Goal: Answer question/provide support: Share knowledge or assist other users

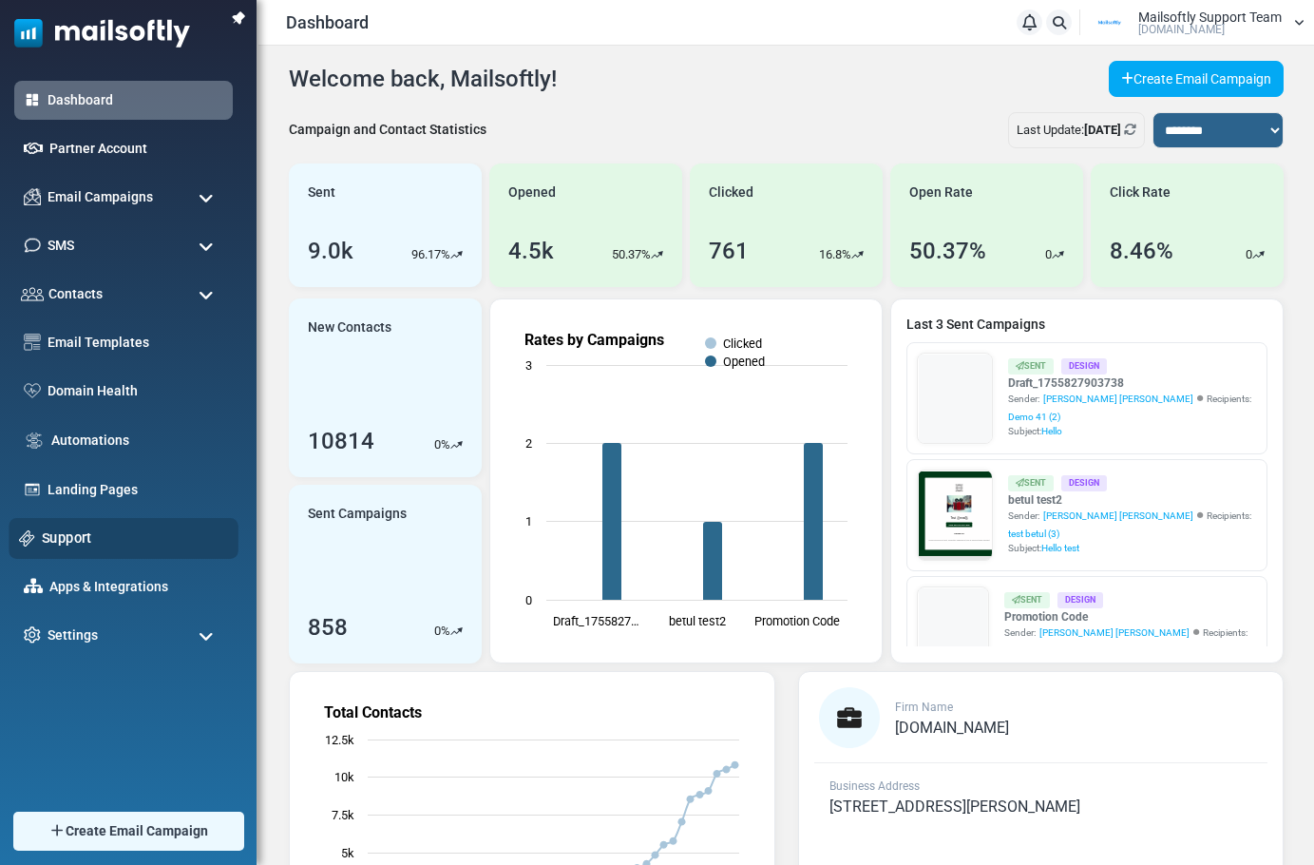
click at [67, 539] on link "Support" at bounding box center [135, 537] width 186 height 21
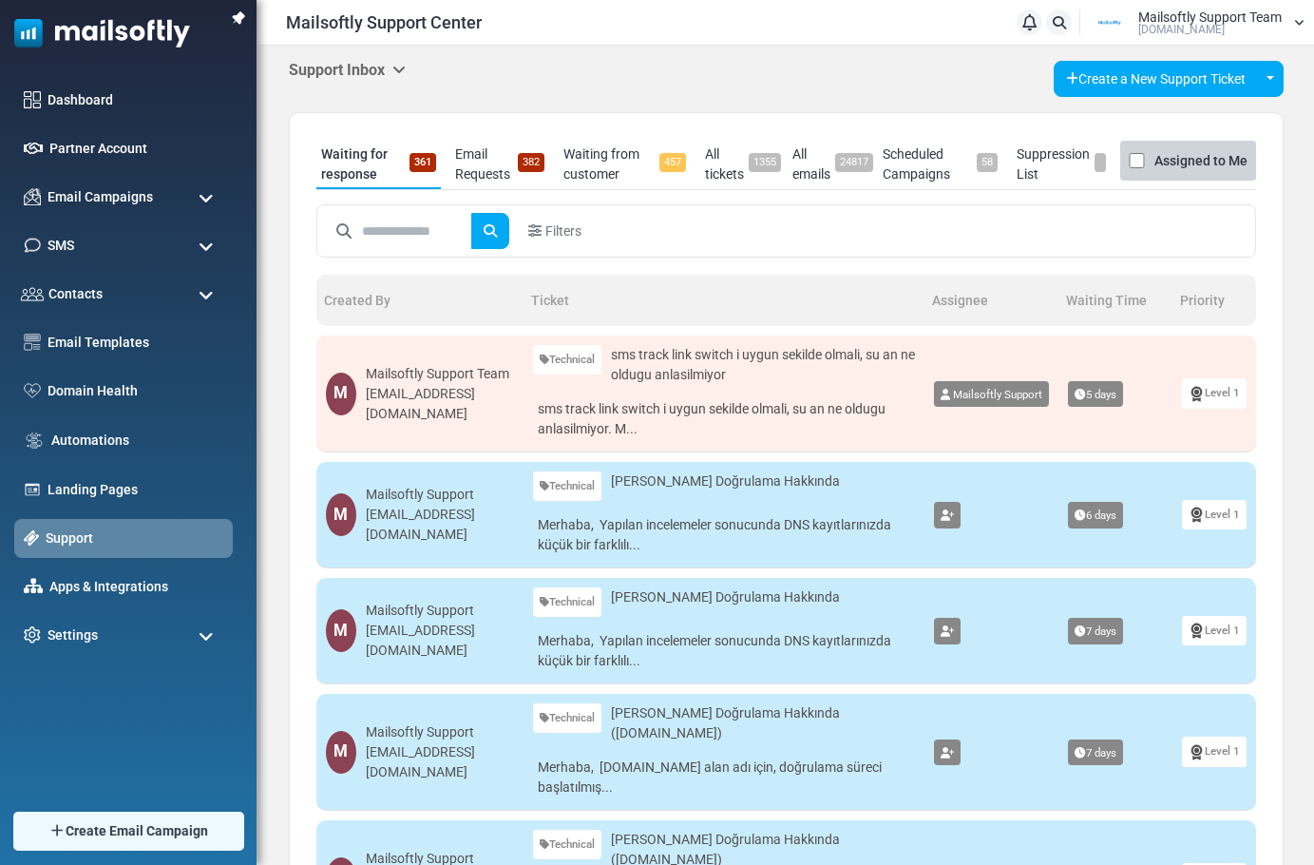
click at [400, 68] on icon at bounding box center [398, 69] width 13 height 15
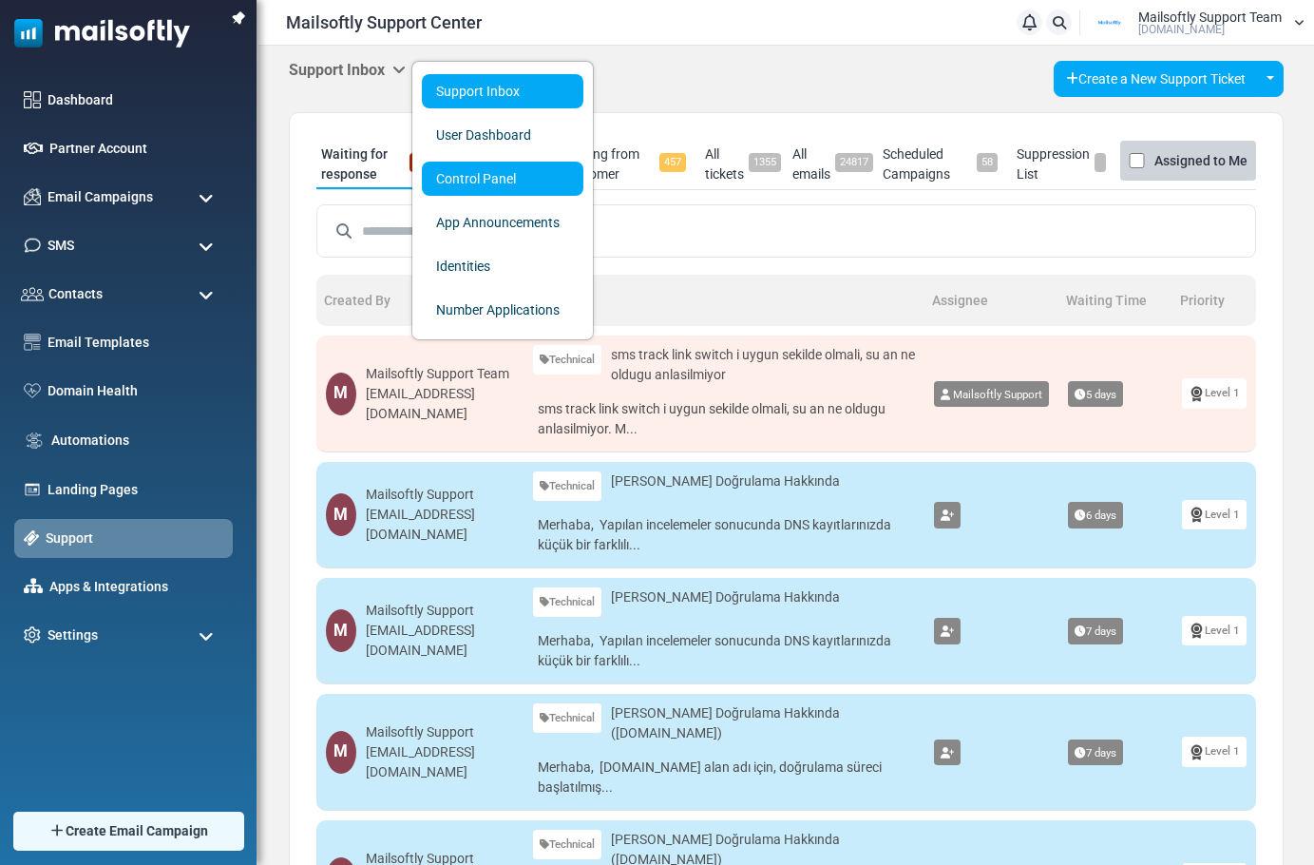
click at [496, 182] on link "Control Panel" at bounding box center [503, 179] width 162 height 34
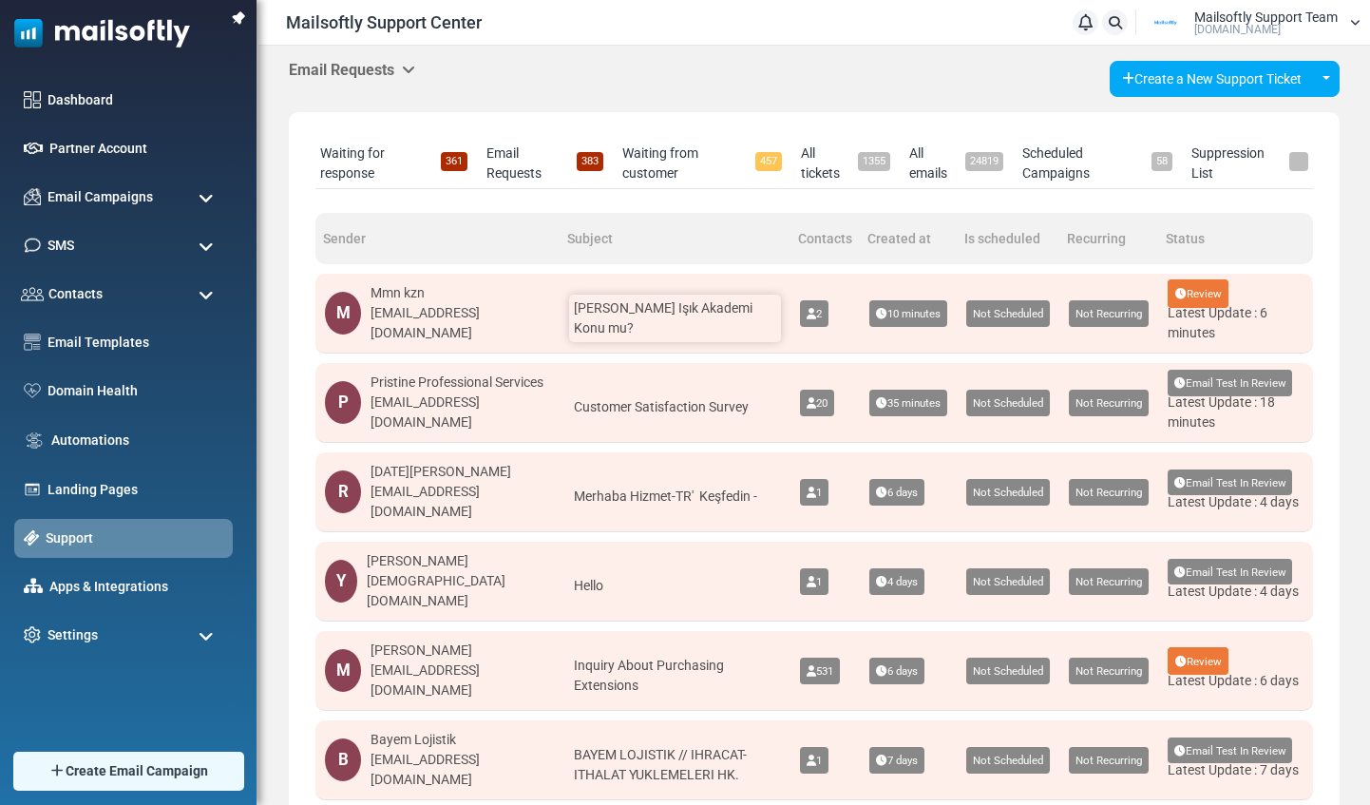
click at [706, 331] on span "Deneme Yeşil Işık Akademi Konu mu?" at bounding box center [663, 317] width 179 height 35
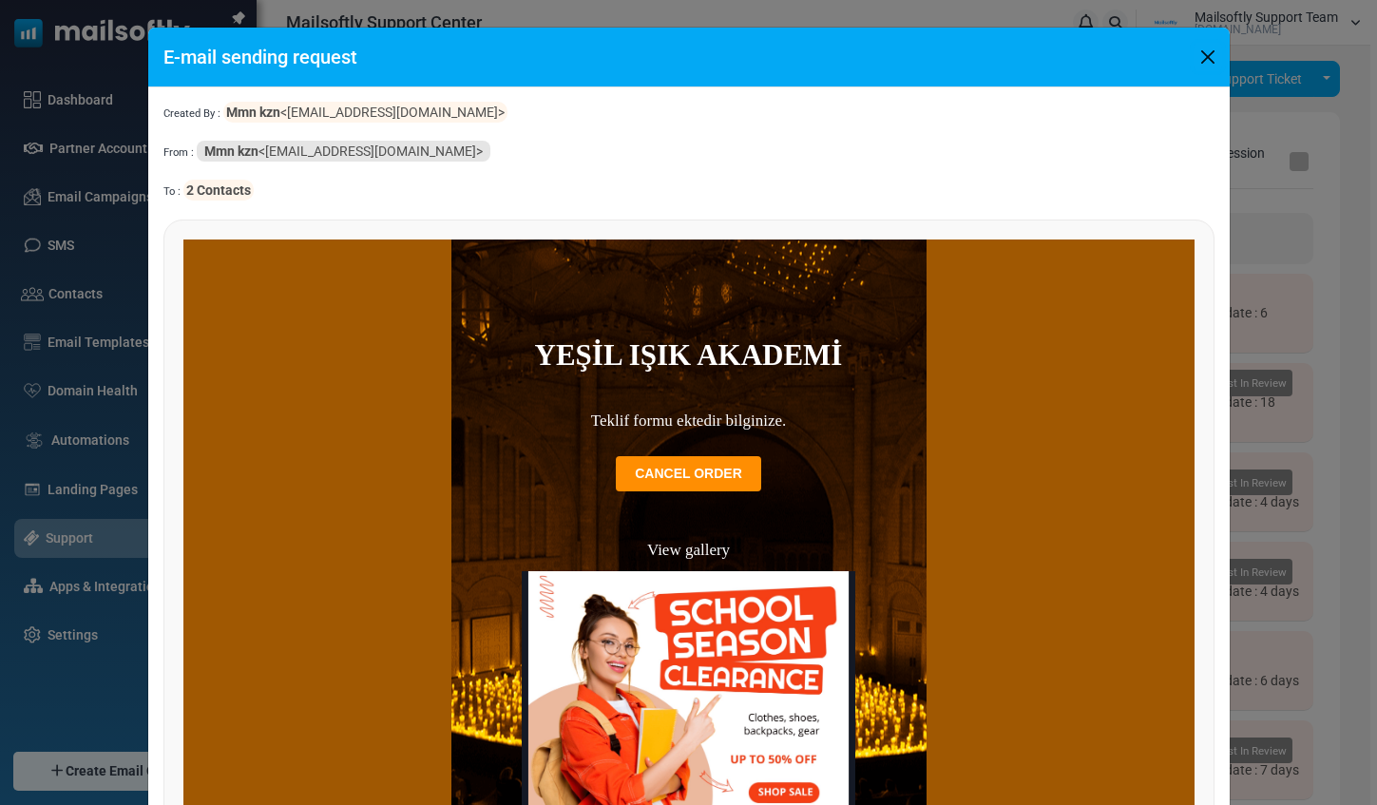
click at [1201, 56] on button "Close" at bounding box center [1208, 57] width 29 height 29
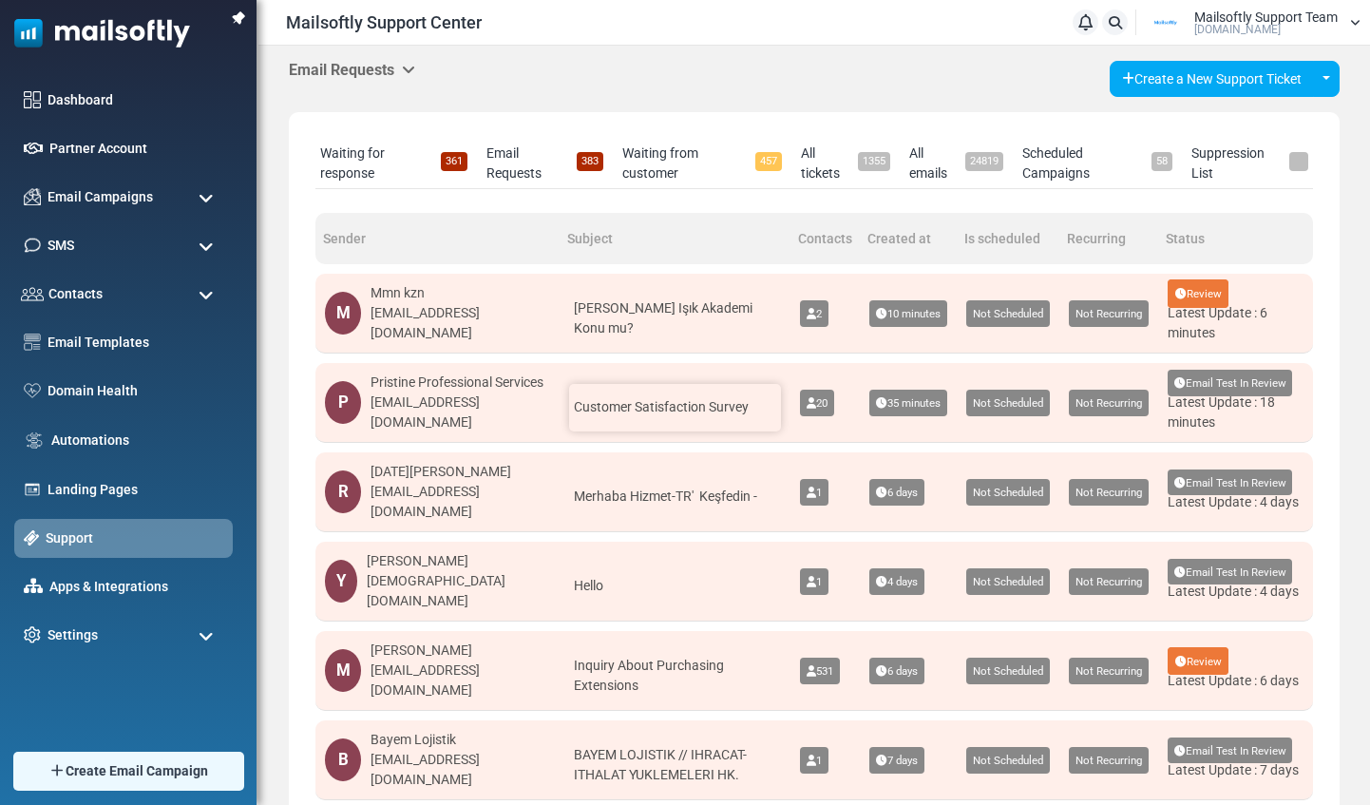
click at [733, 399] on span "Customer Satisfaction Survey" at bounding box center [661, 406] width 175 height 15
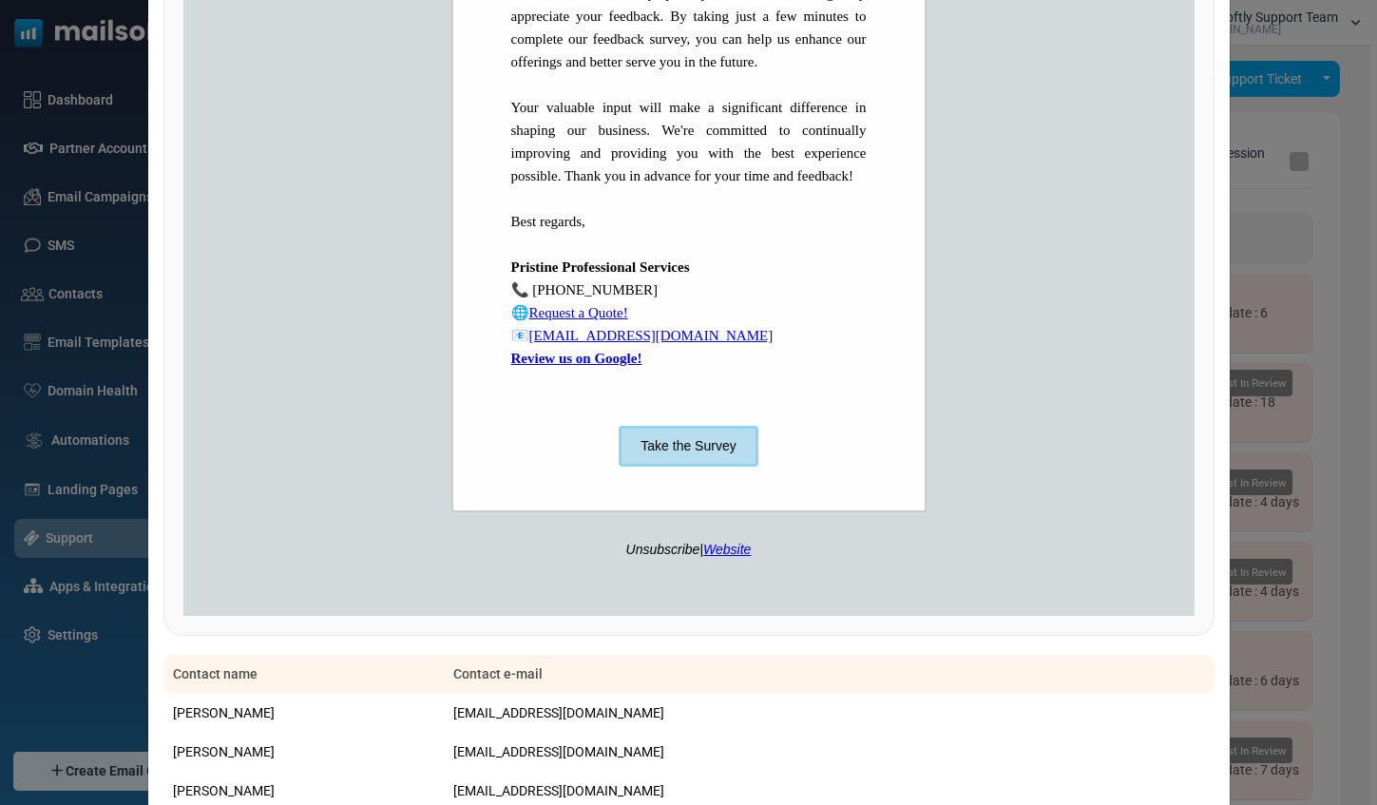
scroll to position [990, 0]
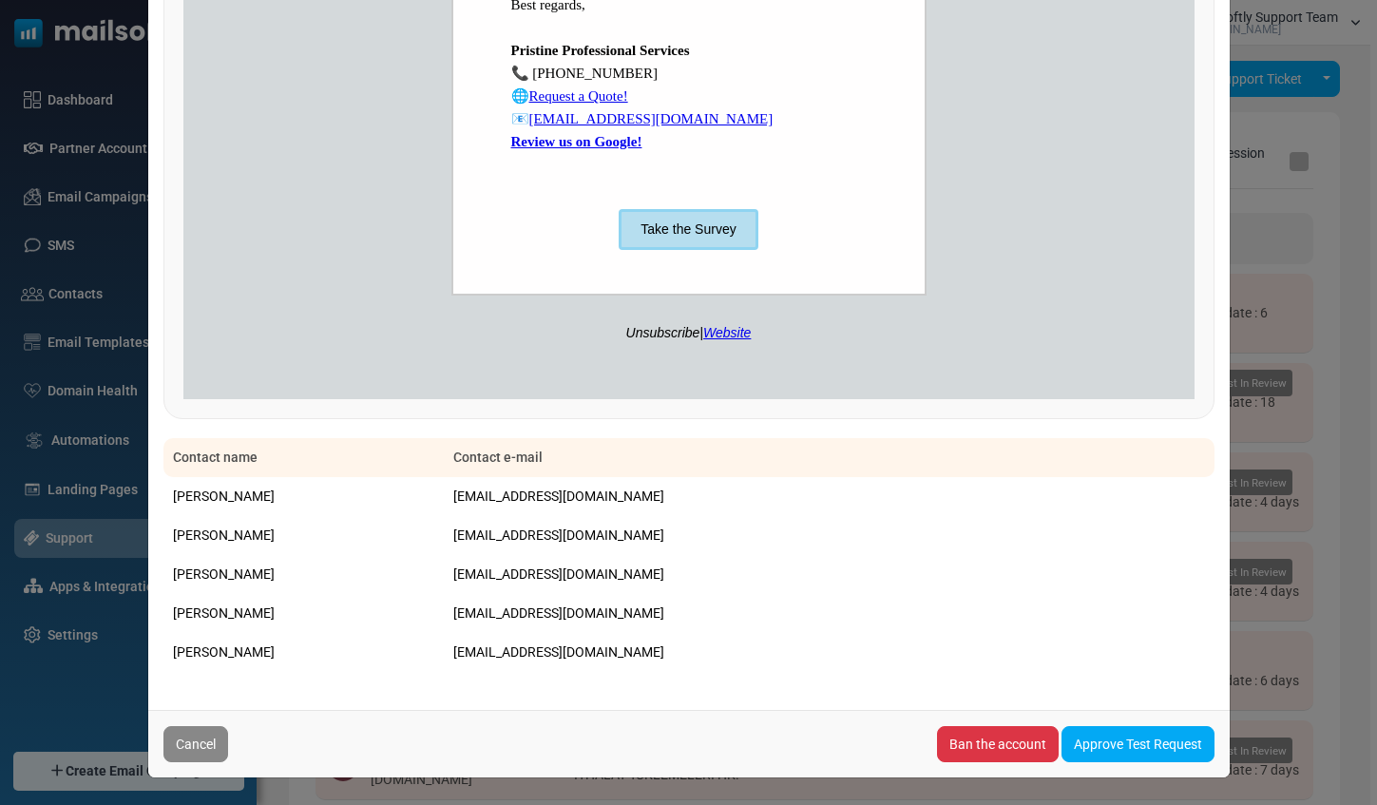
click at [1120, 740] on link "Approve Test Request" at bounding box center [1137, 744] width 153 height 36
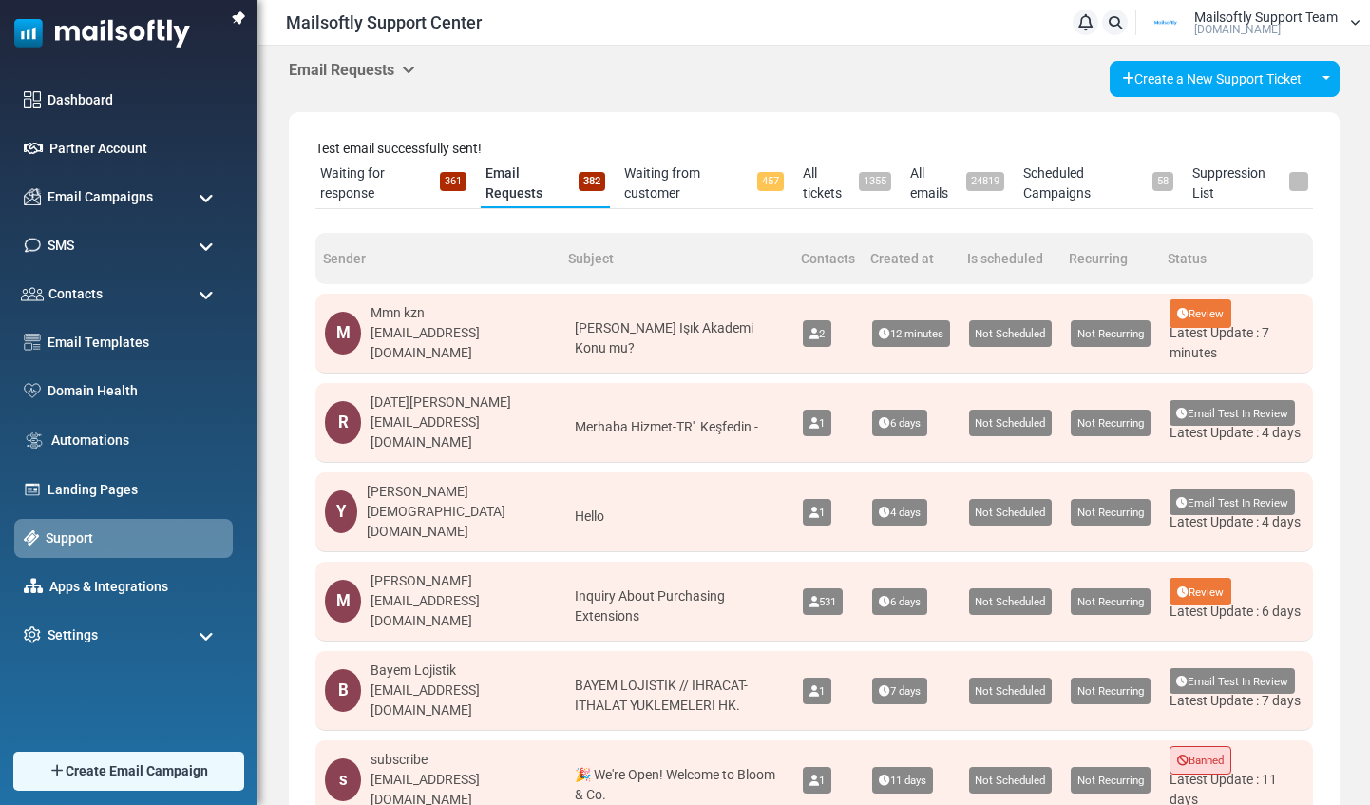
click at [415, 70] on icon at bounding box center [408, 69] width 13 height 15
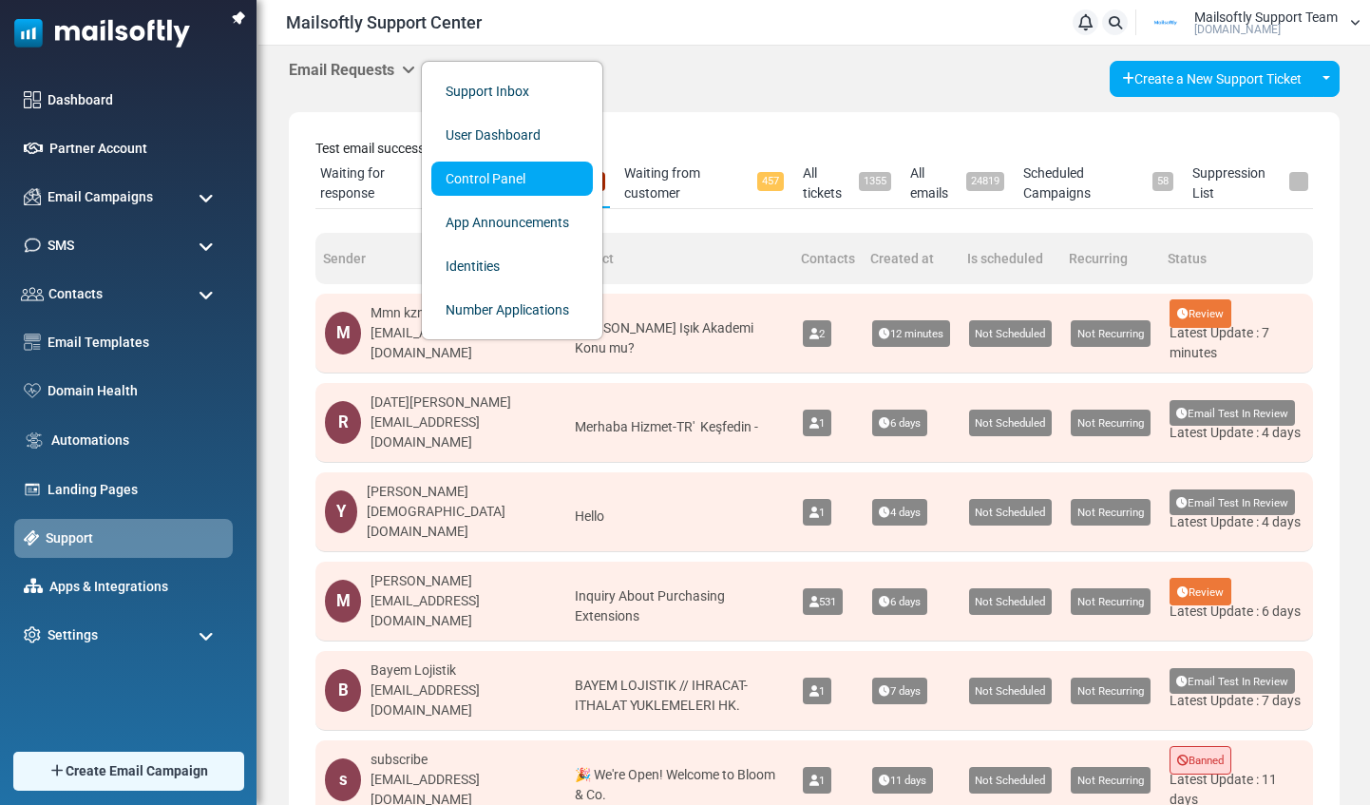
click at [475, 164] on link "Control Panel" at bounding box center [512, 179] width 162 height 34
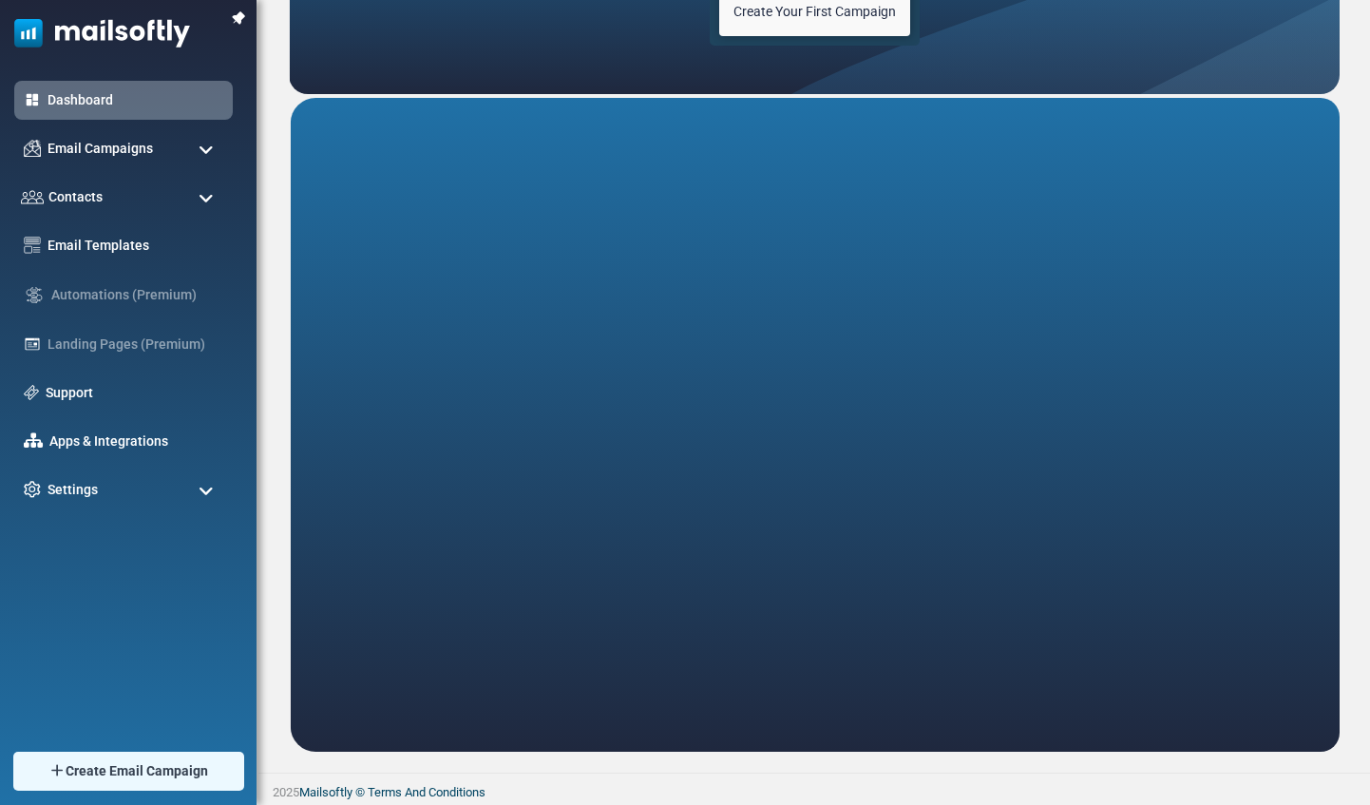
scroll to position [241, 0]
click at [123, 149] on span "Email Campaigns" at bounding box center [99, 148] width 111 height 21
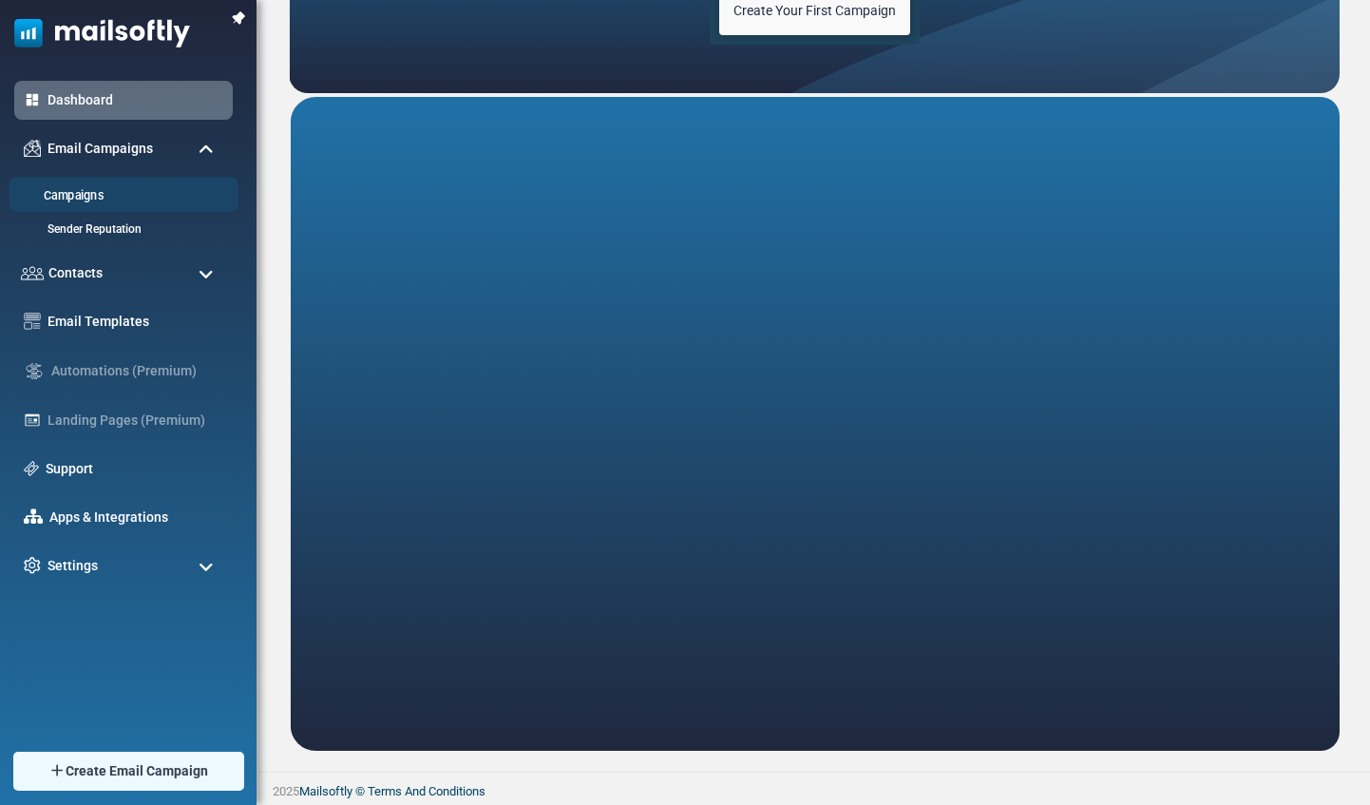
click at [92, 188] on link "Campaigns" at bounding box center [121, 196] width 224 height 18
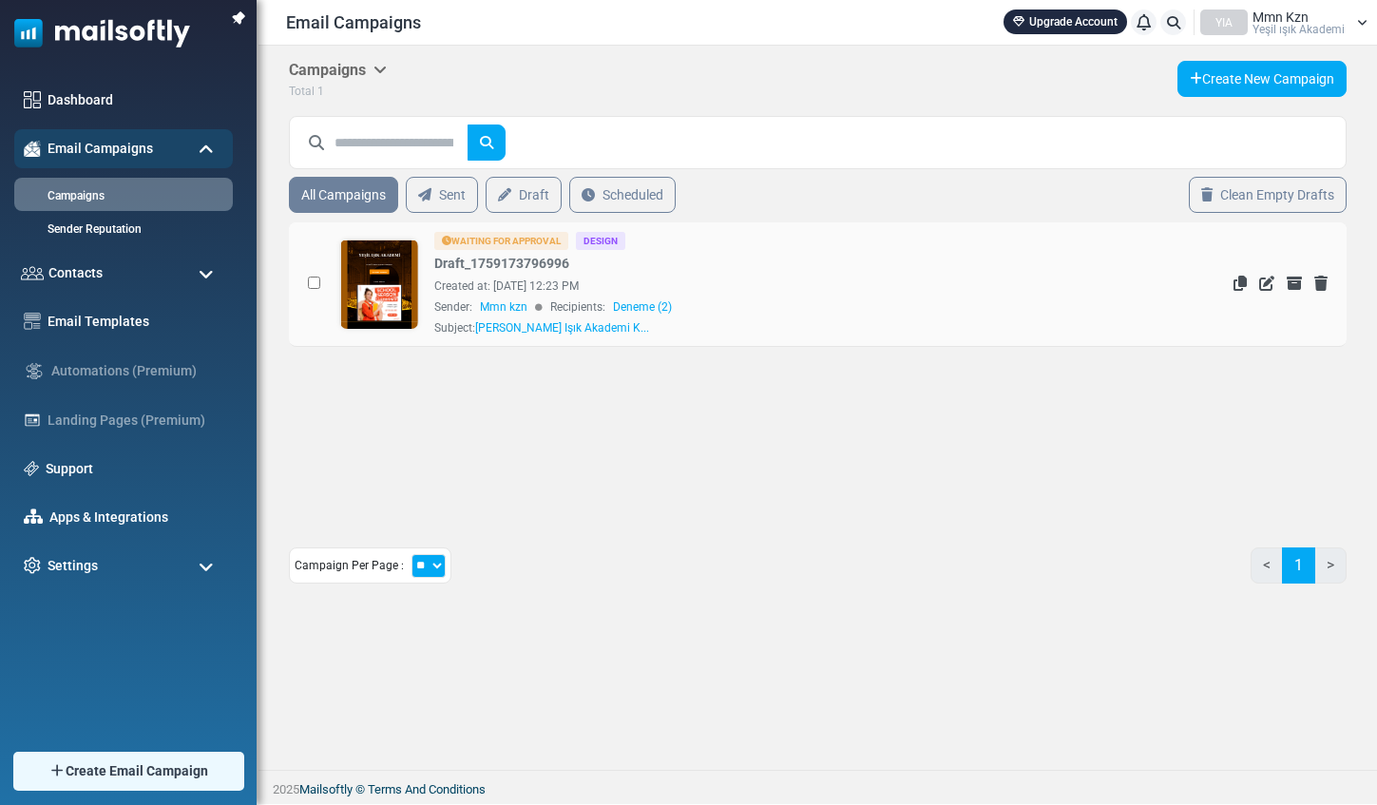
click at [387, 287] on link at bounding box center [379, 337] width 78 height 196
click at [1269, 24] on span "Yeşil ışık Akademi" at bounding box center [1299, 29] width 92 height 11
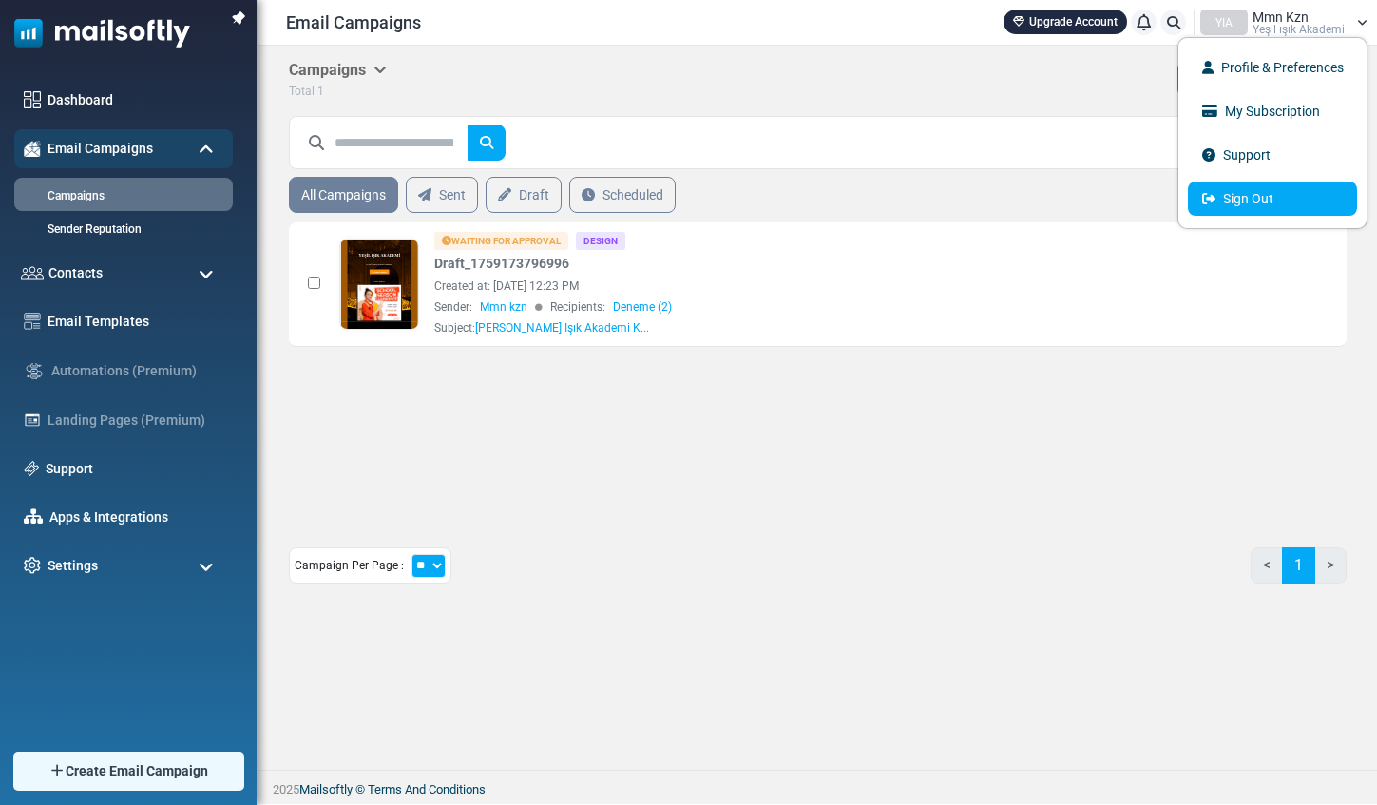
click at [1264, 207] on link "Sign Out" at bounding box center [1272, 199] width 169 height 34
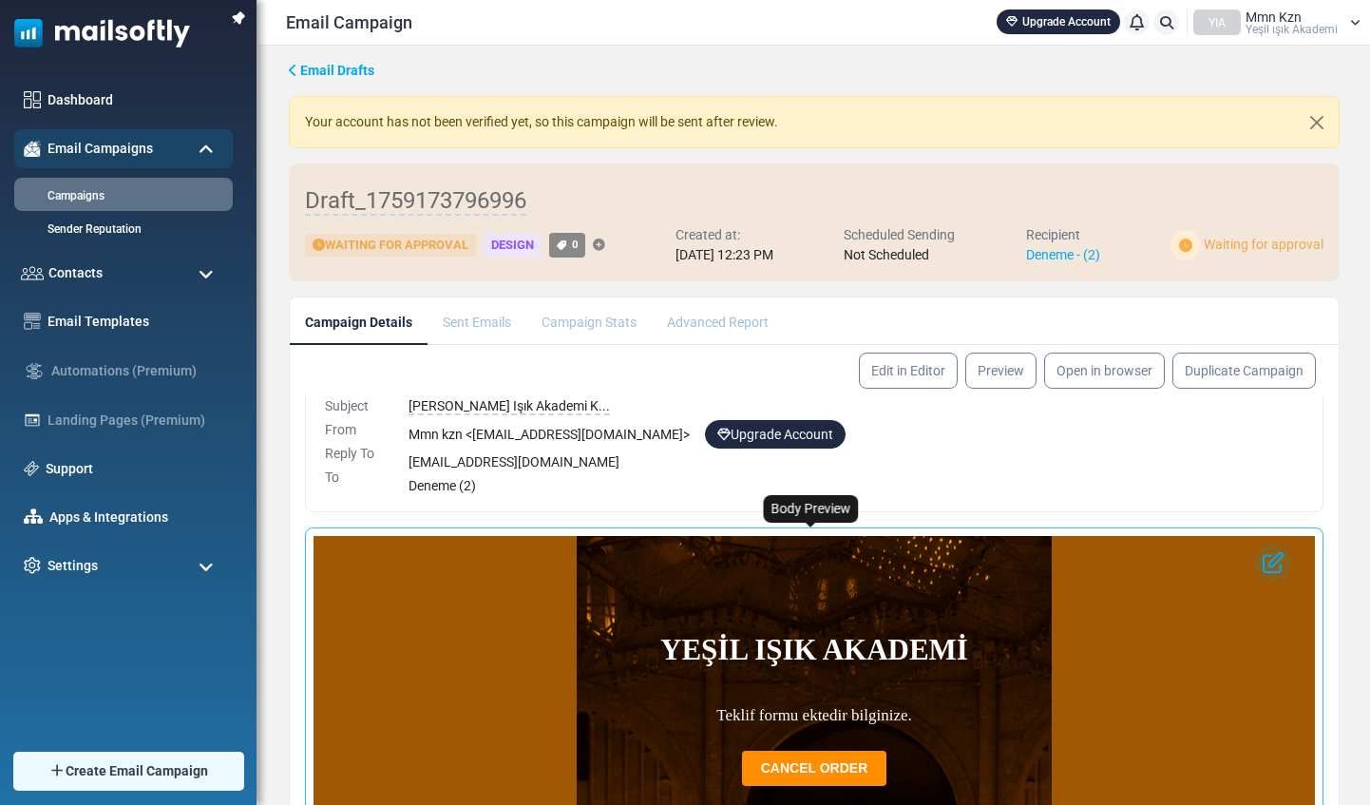
scroll to position [4, 0]
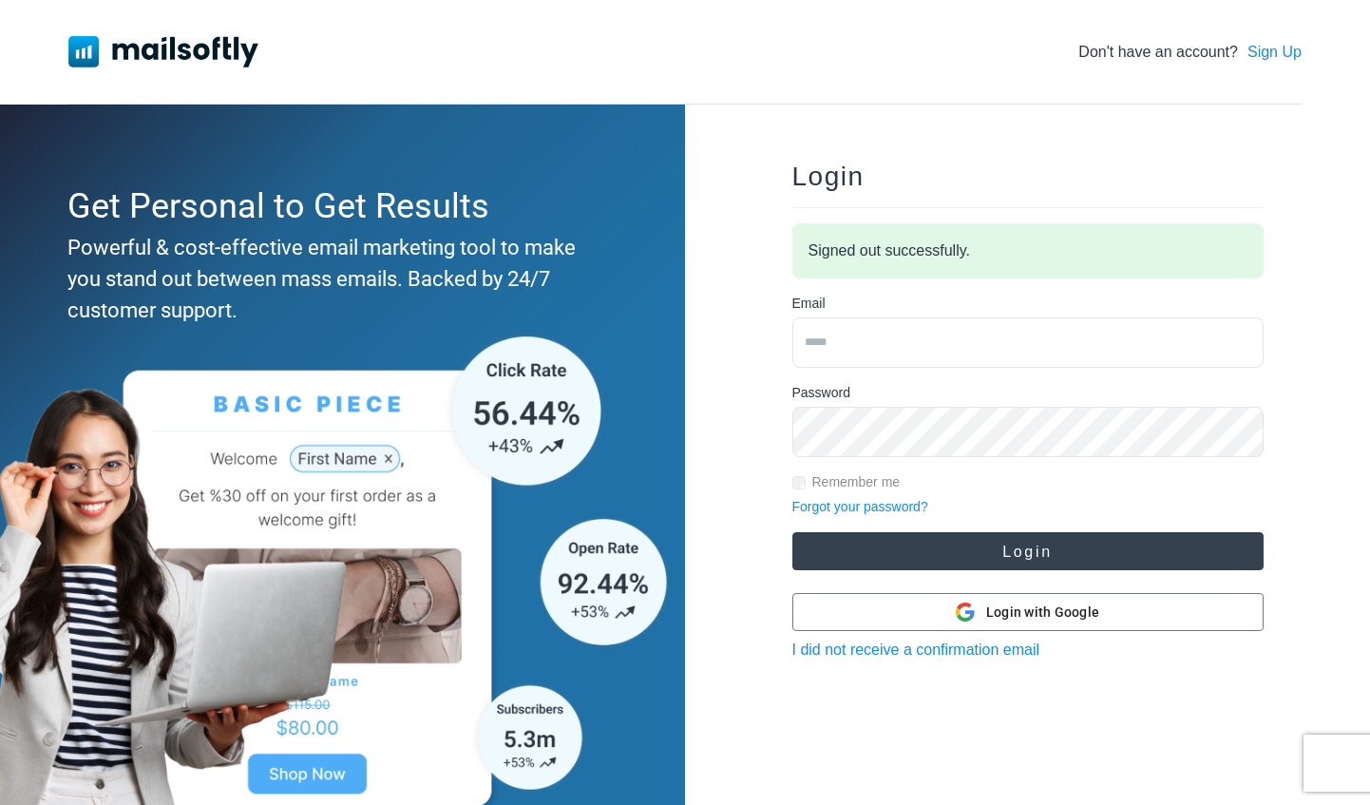
type input "**********"
click at [971, 558] on button "Login" at bounding box center [1028, 551] width 471 height 38
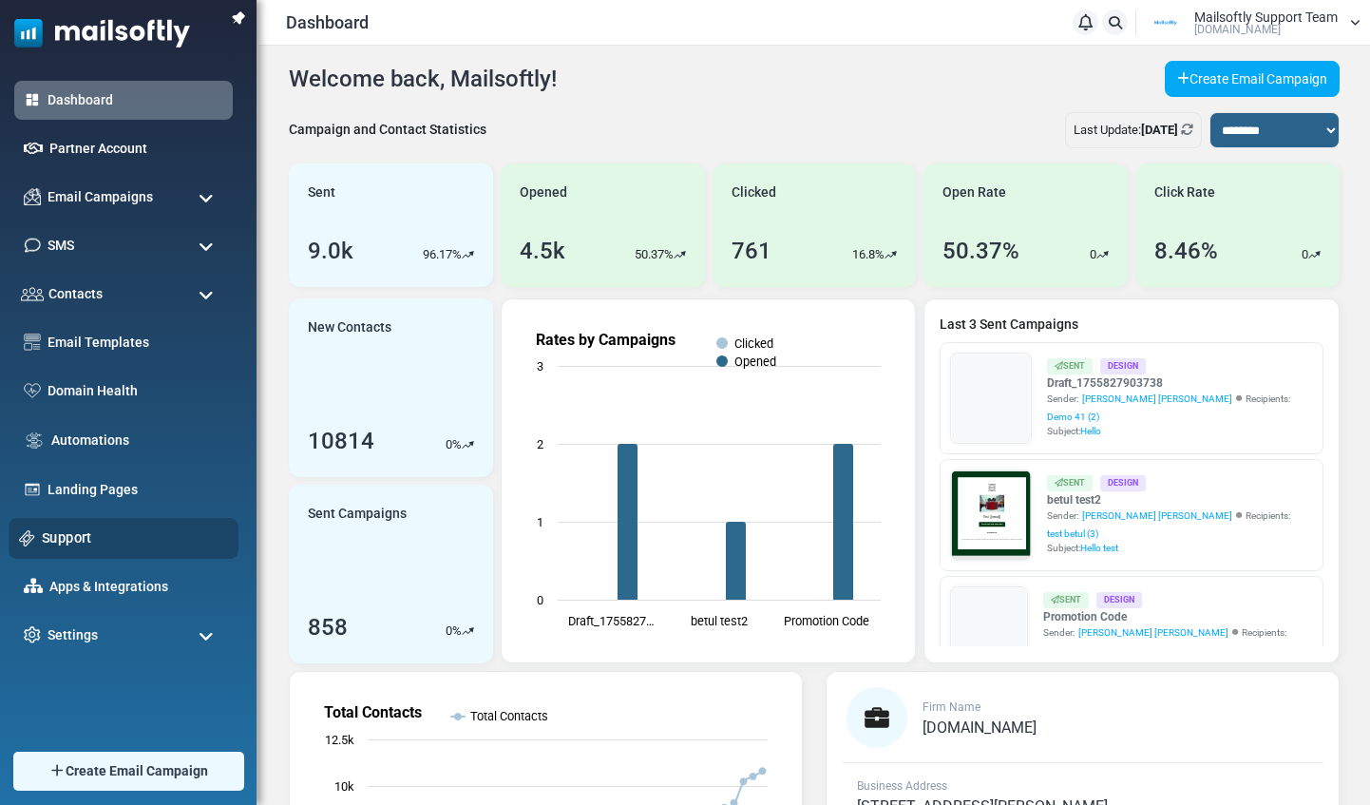
click at [64, 537] on link "Support" at bounding box center [135, 537] width 186 height 21
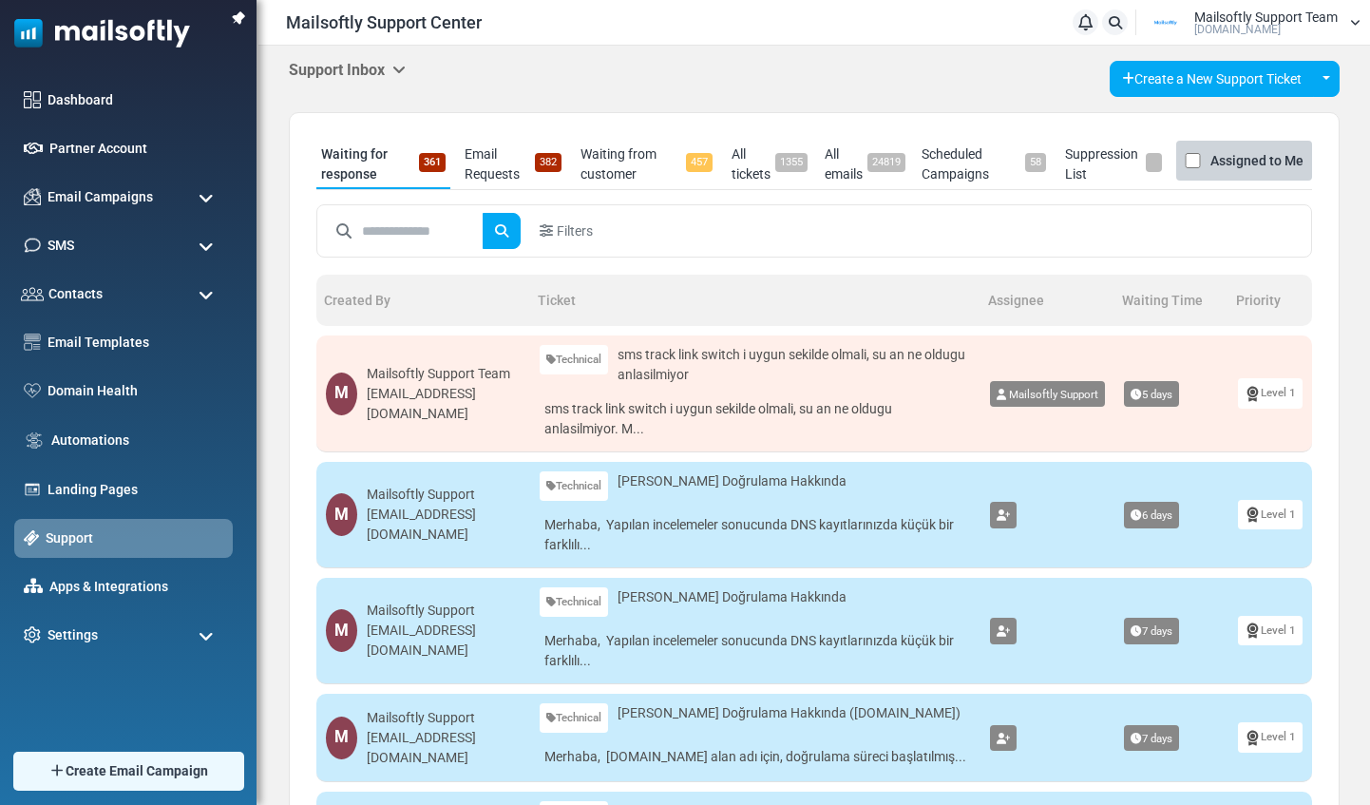
click at [403, 68] on icon at bounding box center [398, 69] width 13 height 15
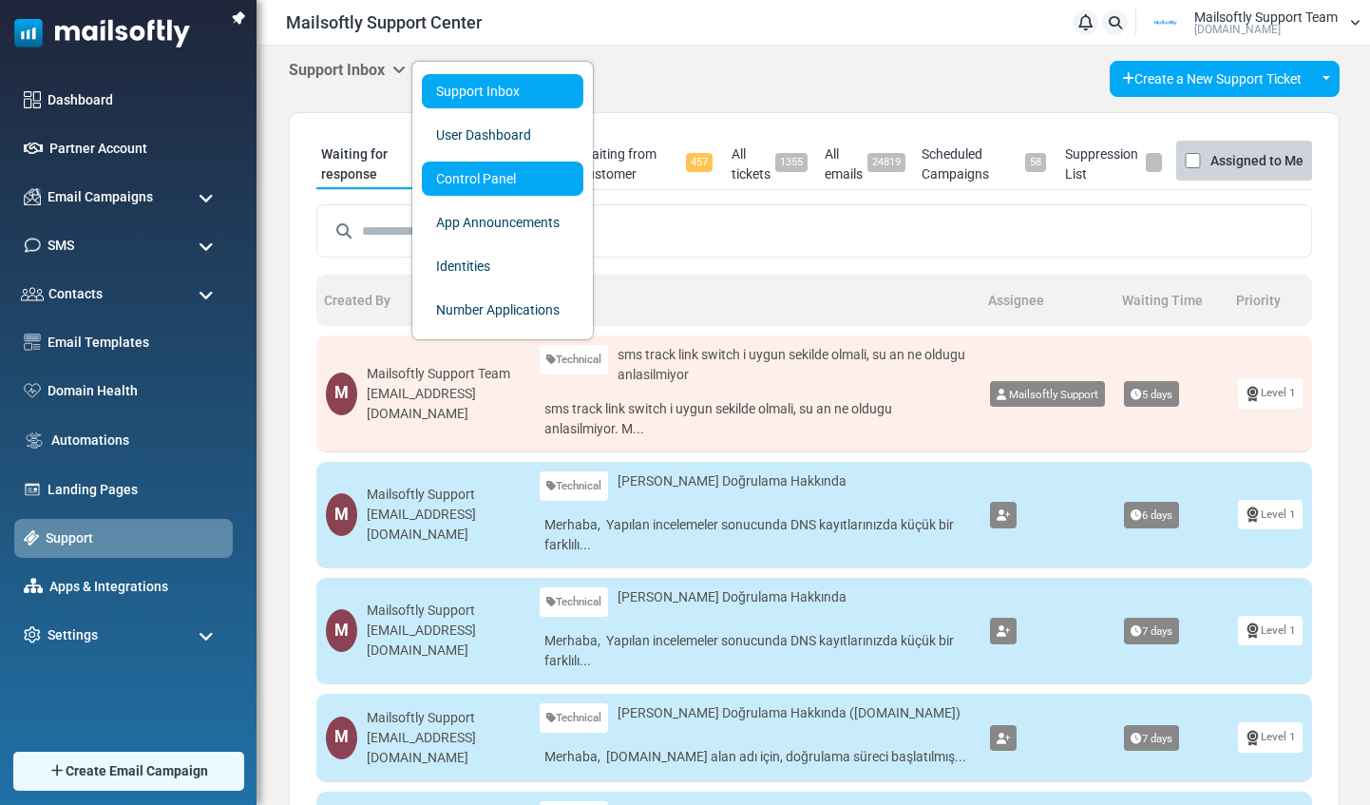
click at [449, 188] on link "Control Panel" at bounding box center [503, 179] width 162 height 34
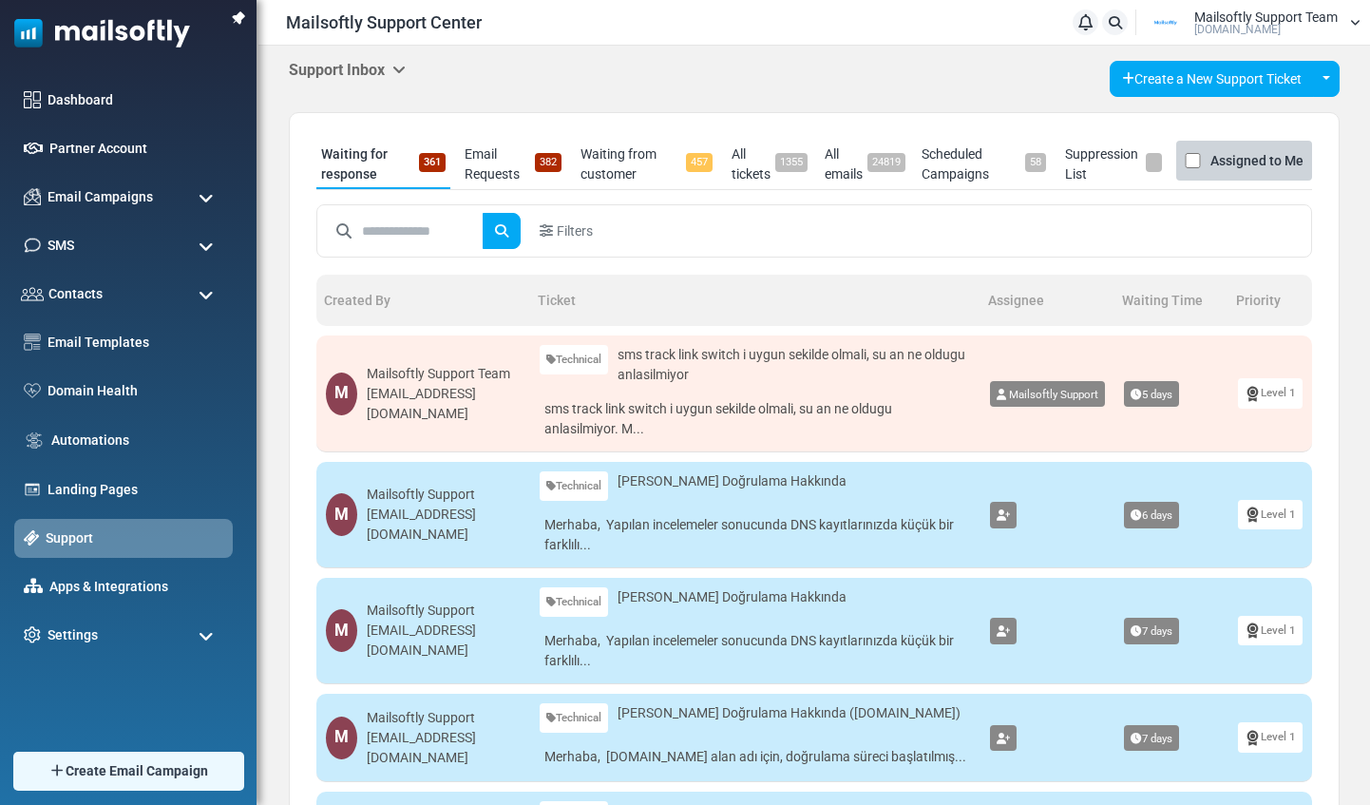
click at [501, 167] on link "Email Requests 382" at bounding box center [513, 164] width 106 height 49
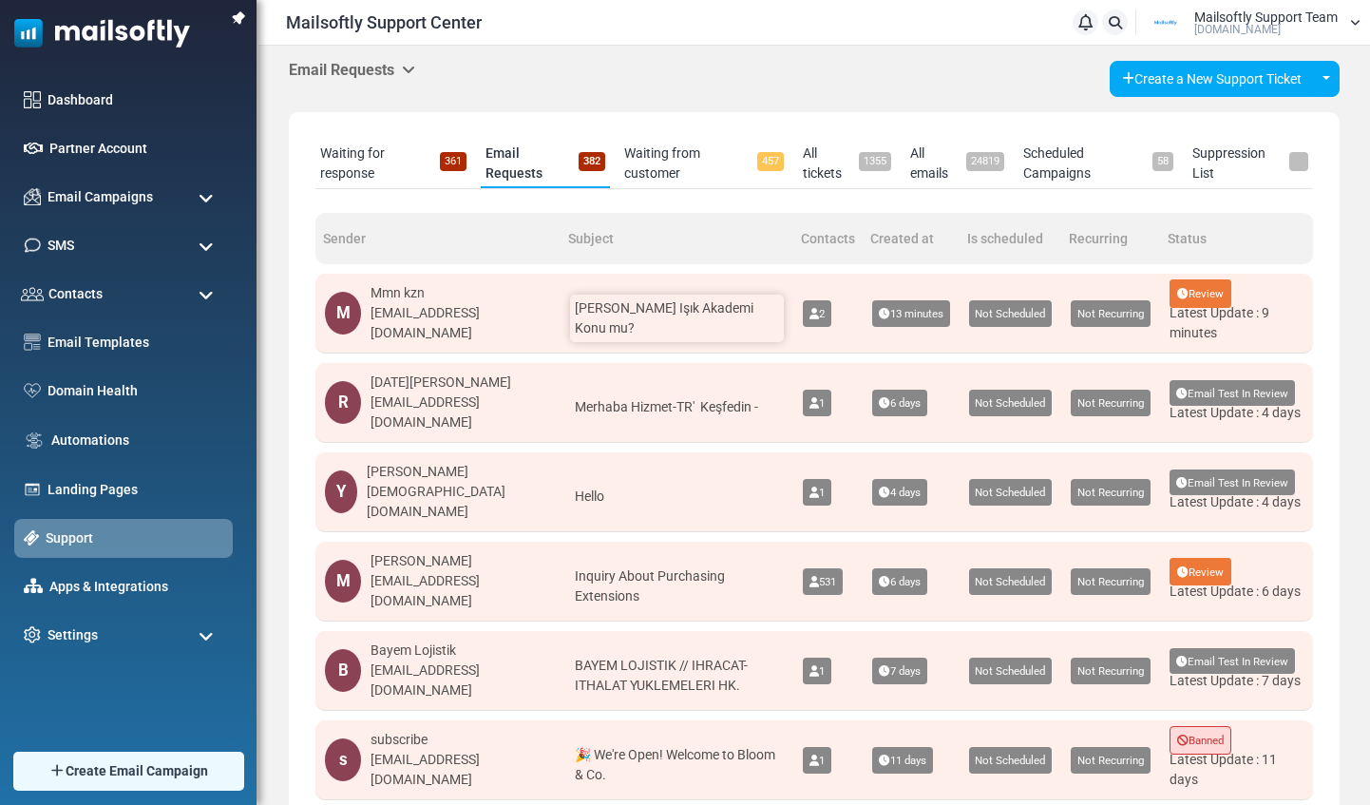
click at [674, 306] on span "[PERSON_NAME] Işık Akademi Konu mu?" at bounding box center [664, 317] width 179 height 35
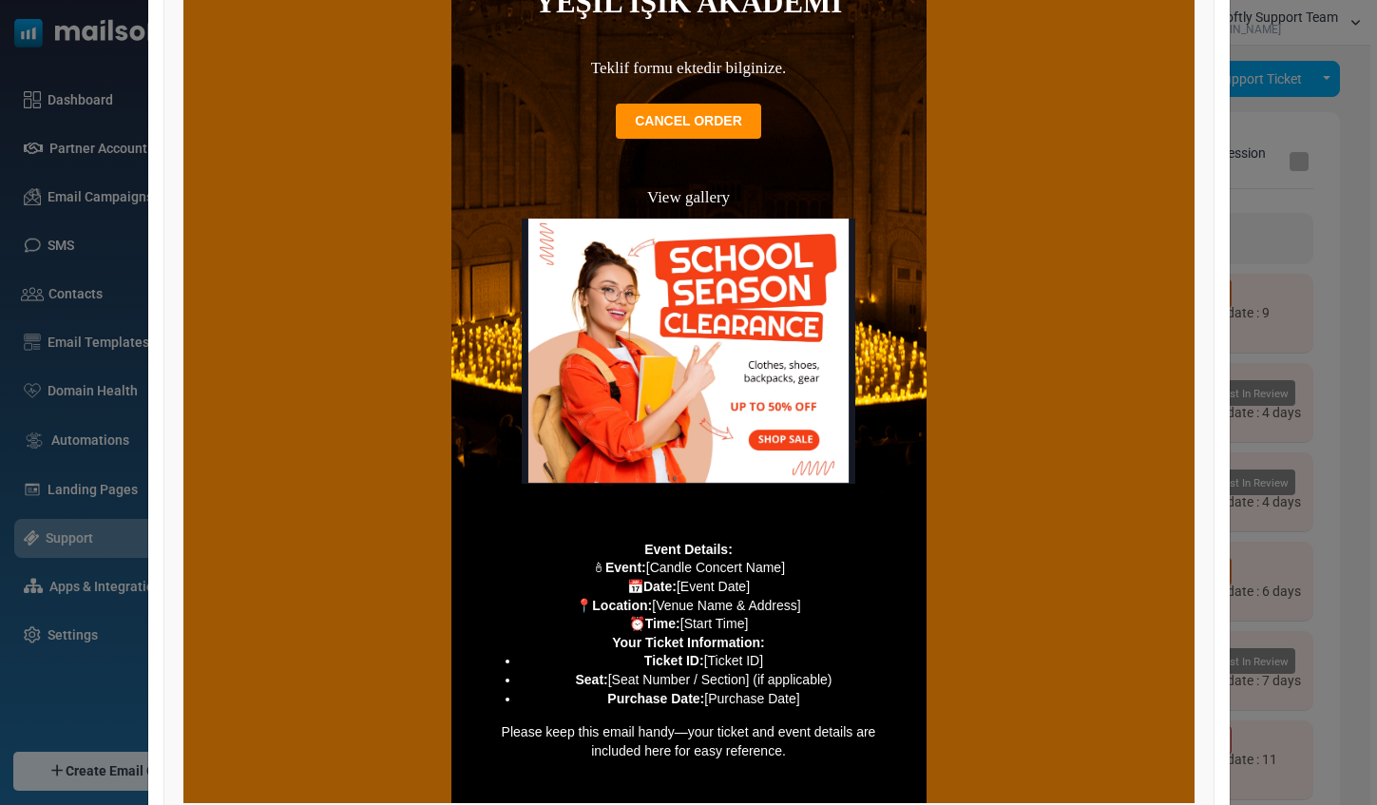
scroll to position [756, 0]
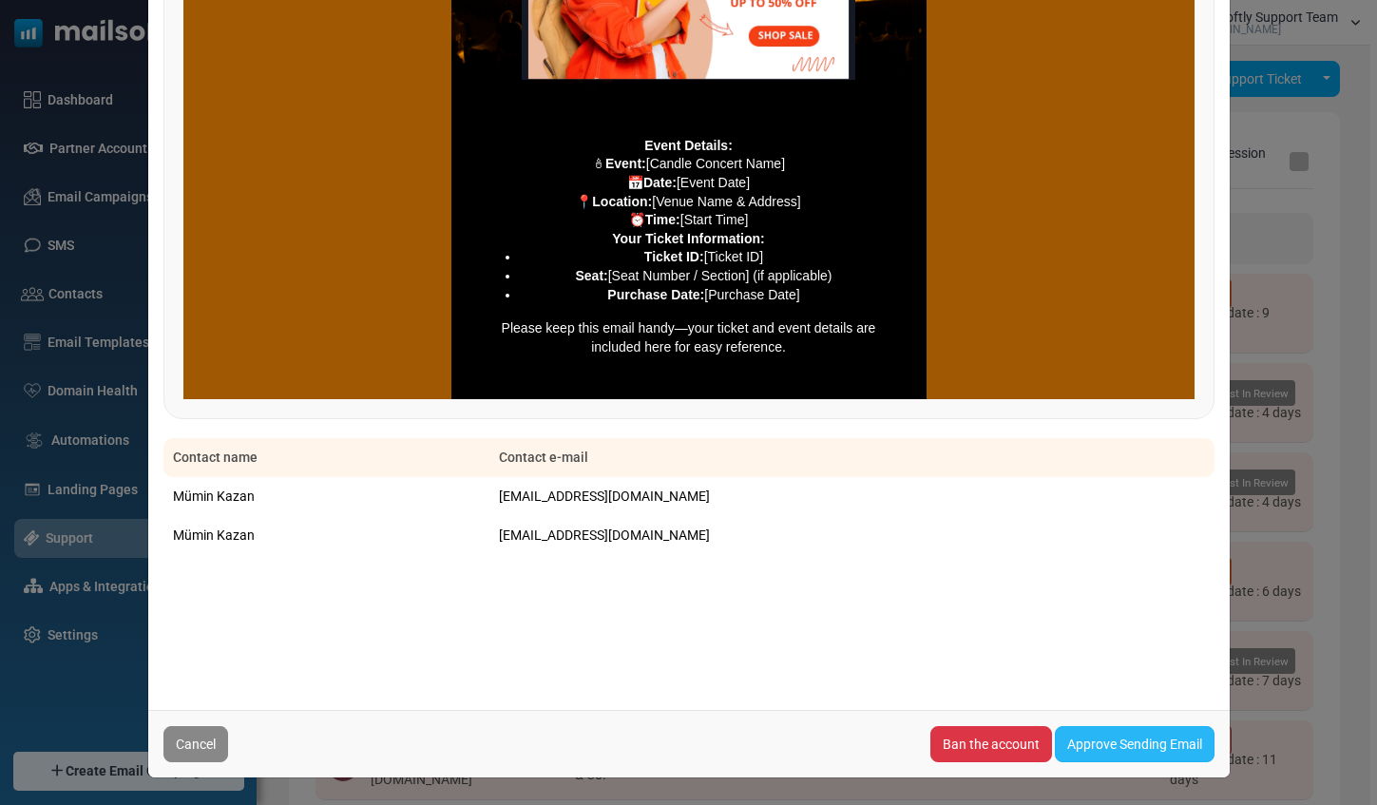
click at [1114, 730] on link "Approve Sending Email" at bounding box center [1135, 744] width 160 height 36
